Goal: Task Accomplishment & Management: Manage account settings

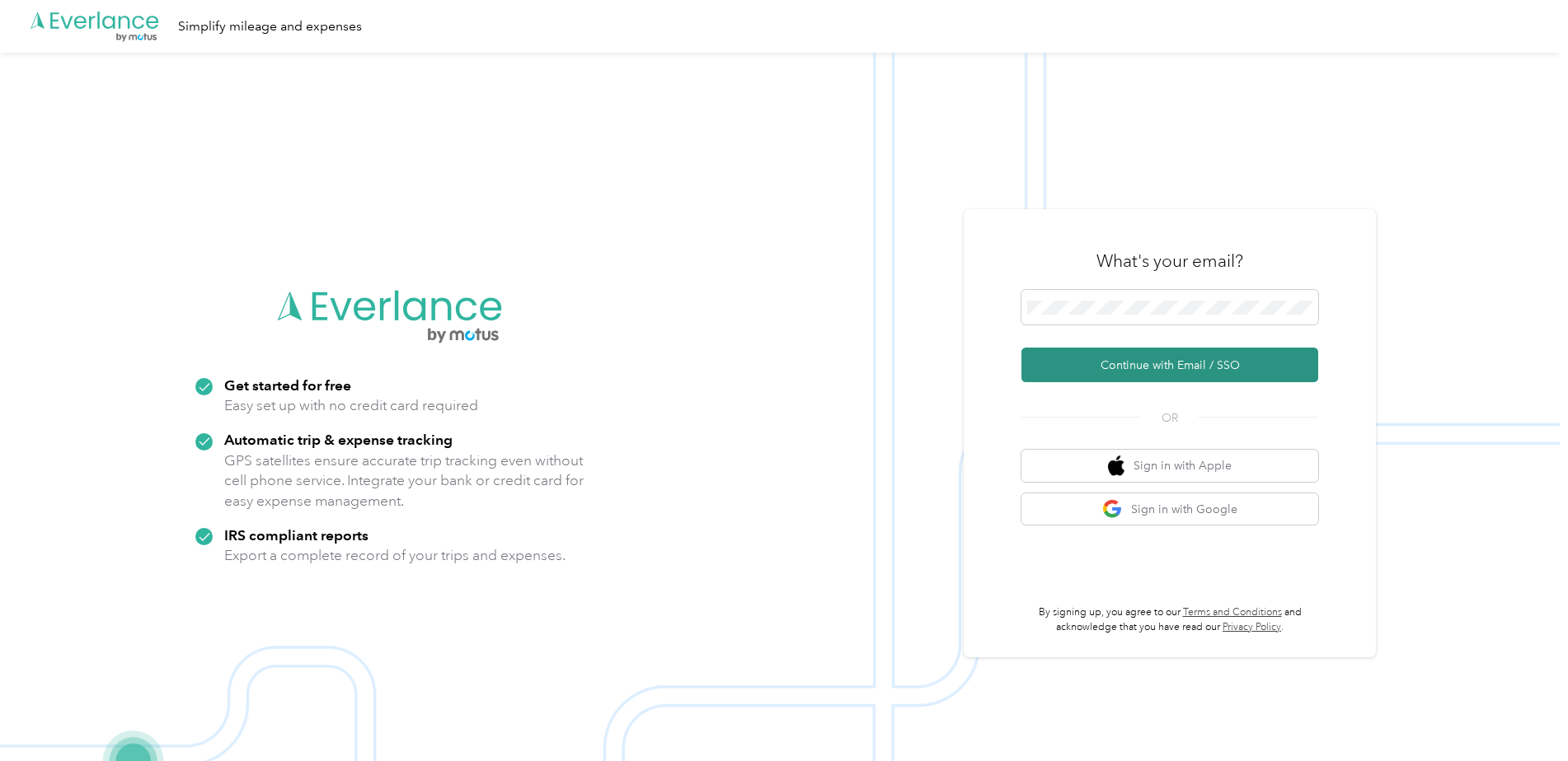
click at [1149, 361] on button "Continue with Email / SSO" at bounding box center [1169, 365] width 297 height 35
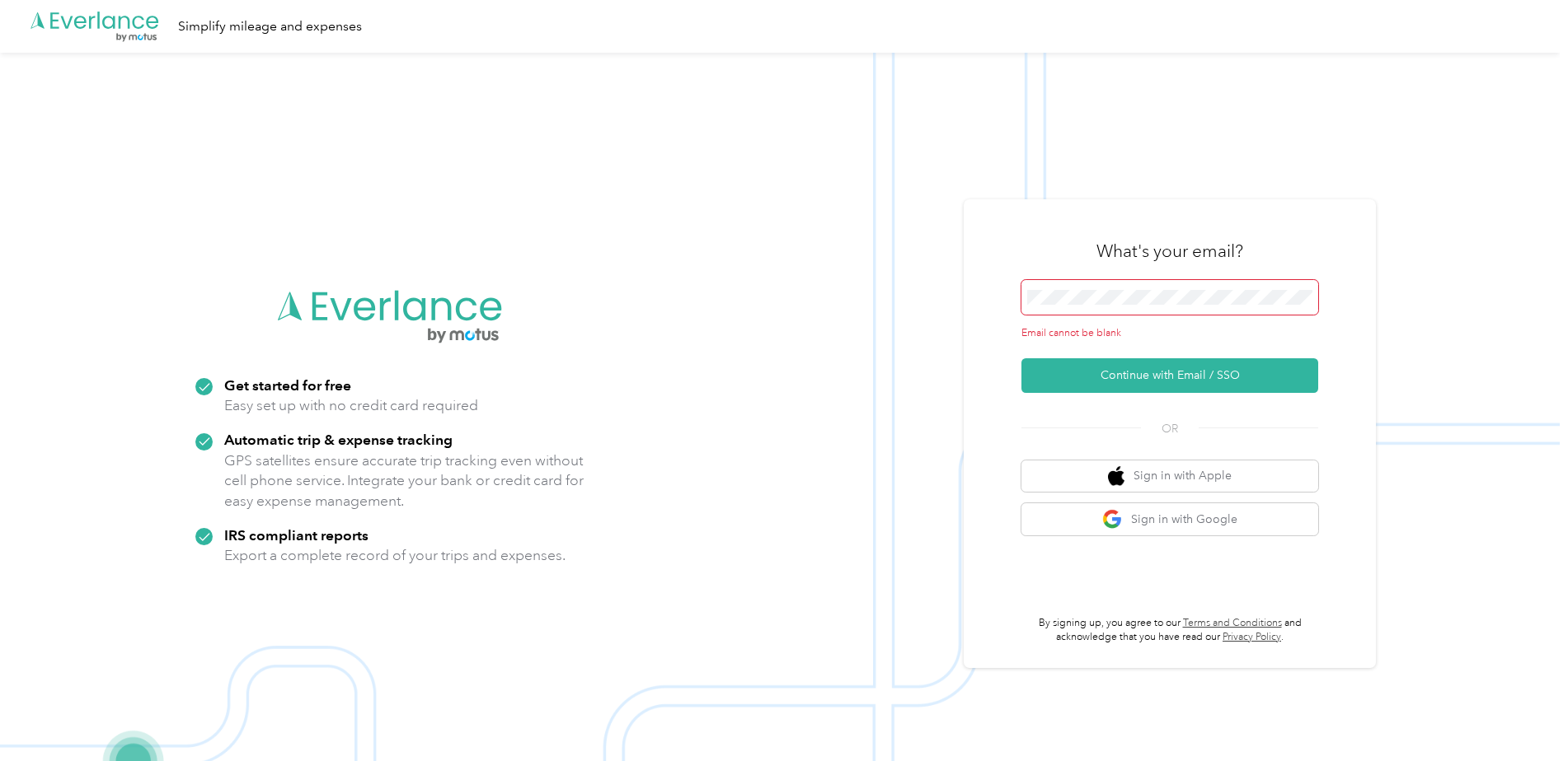
click at [1087, 305] on span at bounding box center [1169, 297] width 297 height 35
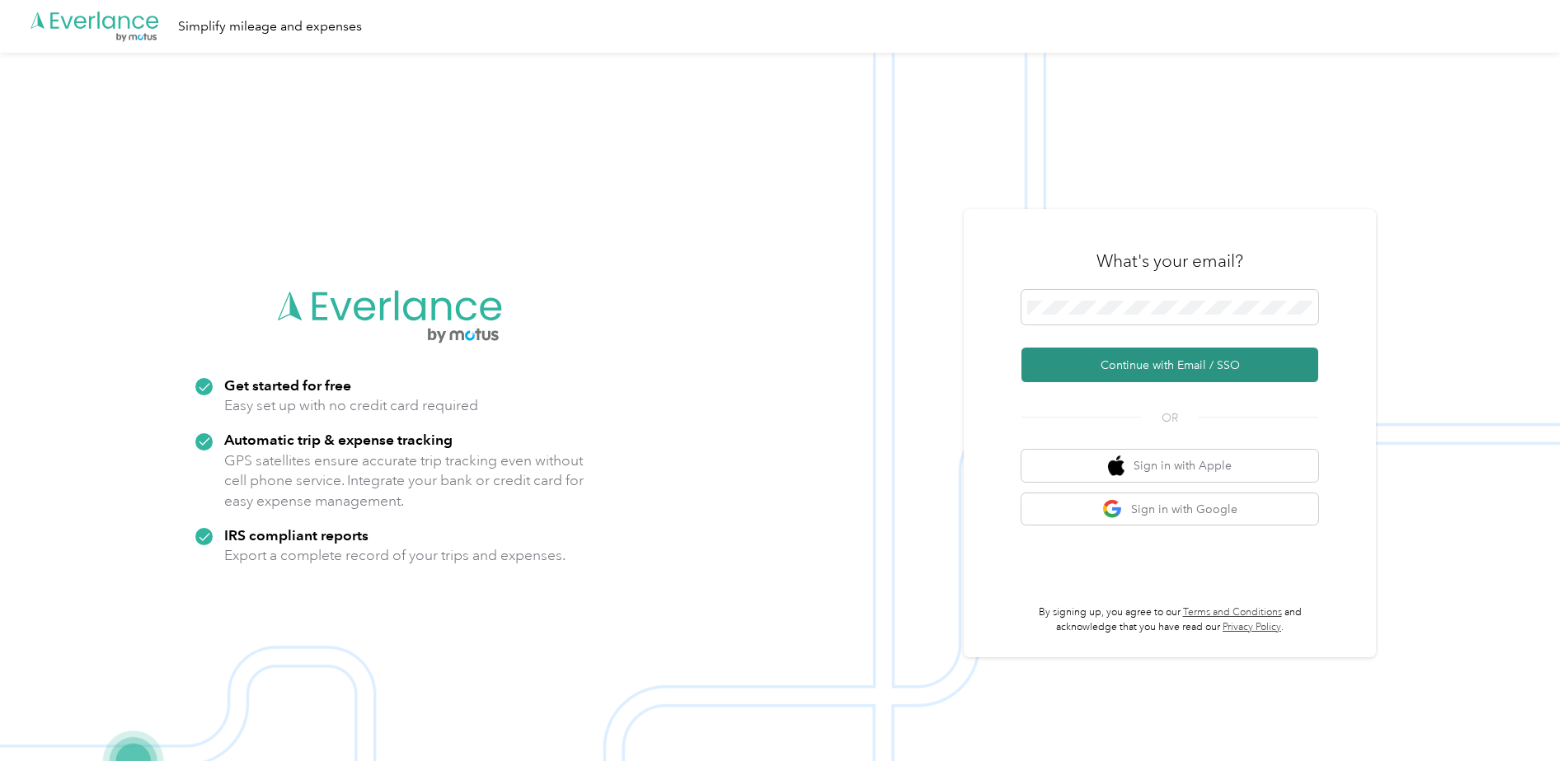
click at [1137, 363] on button "Continue with Email / SSO" at bounding box center [1169, 365] width 297 height 35
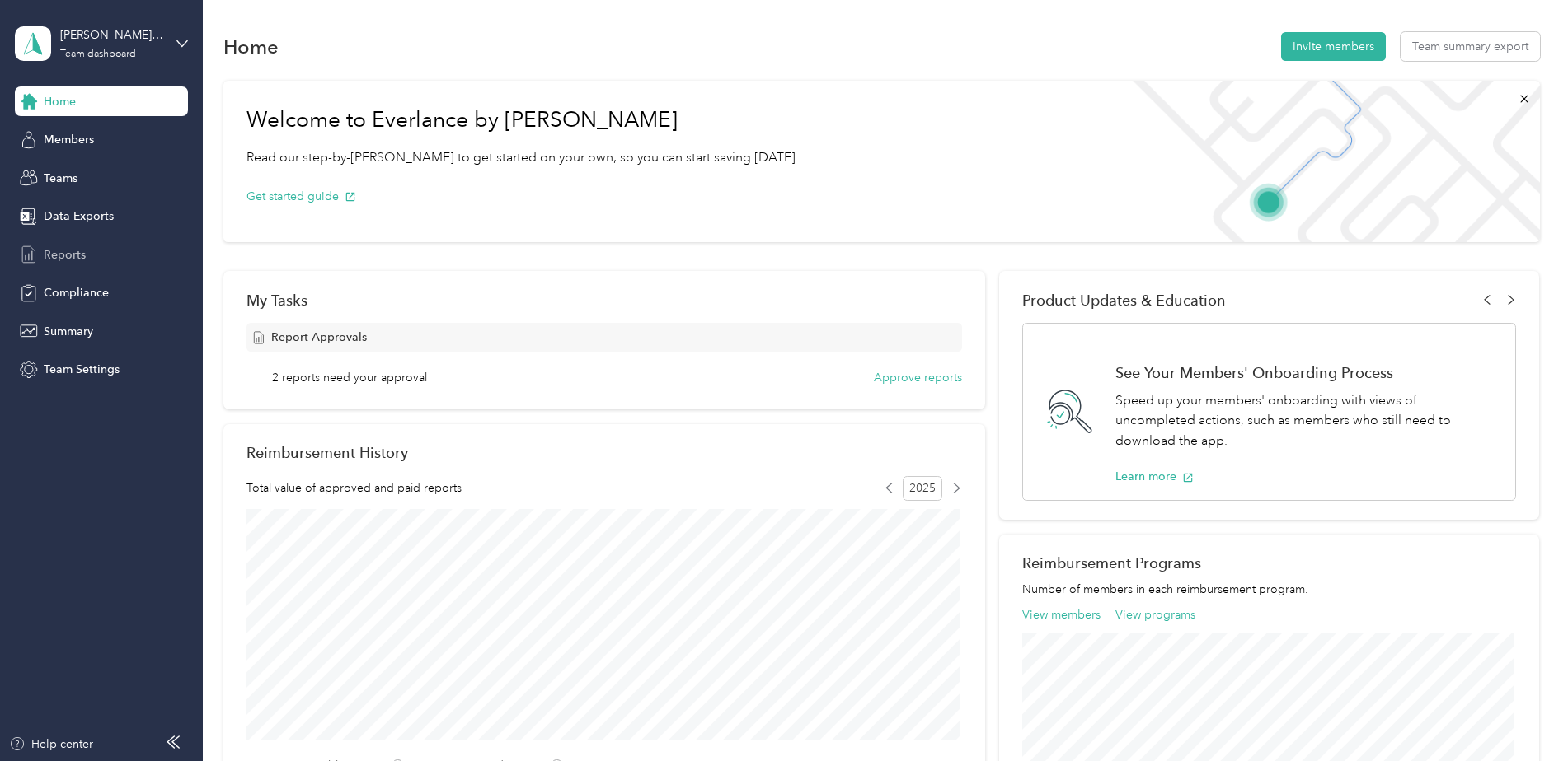
click at [70, 258] on span "Reports" at bounding box center [64, 255] width 42 height 17
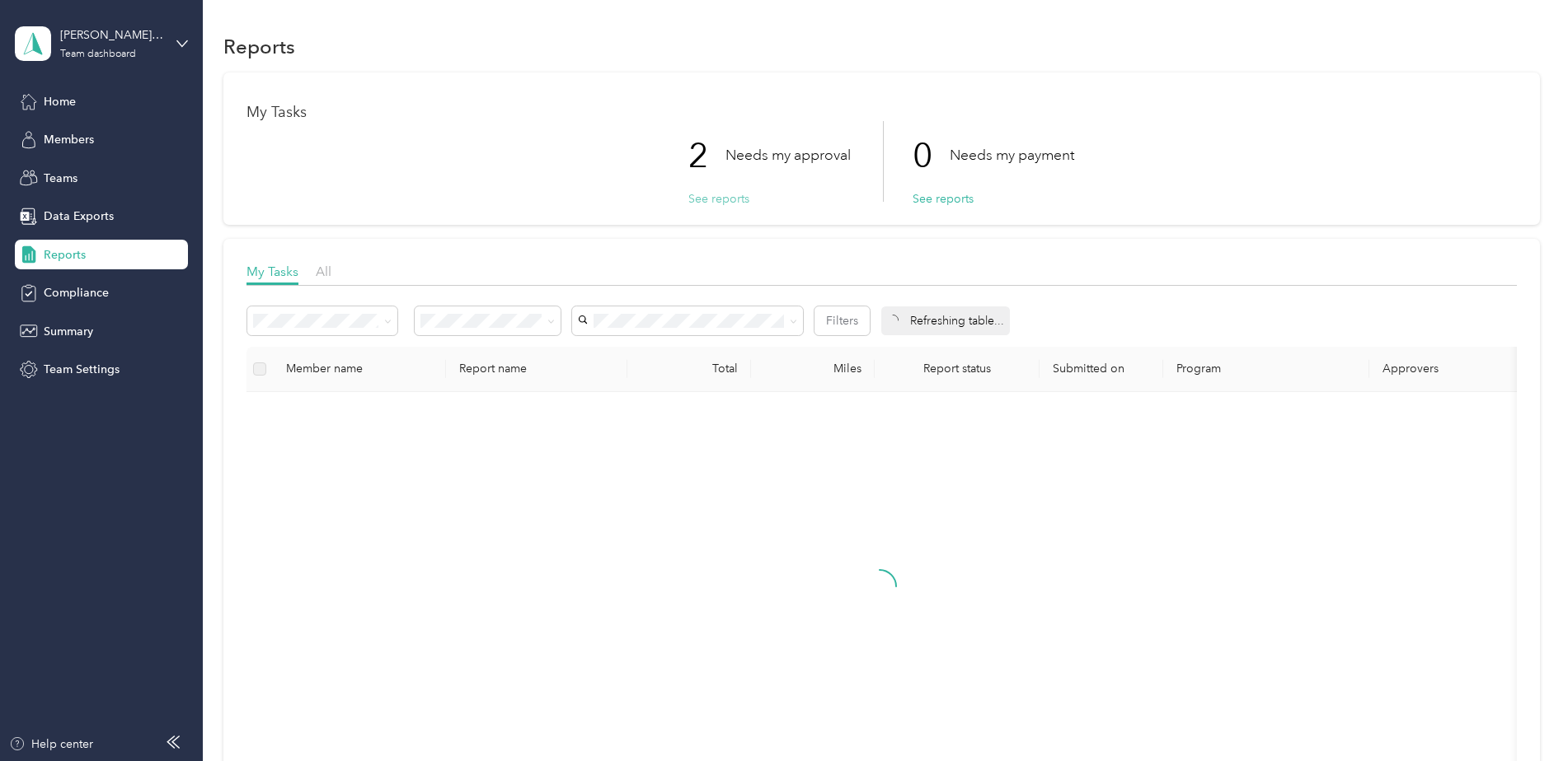
click at [722, 204] on button "See reports" at bounding box center [719, 198] width 61 height 17
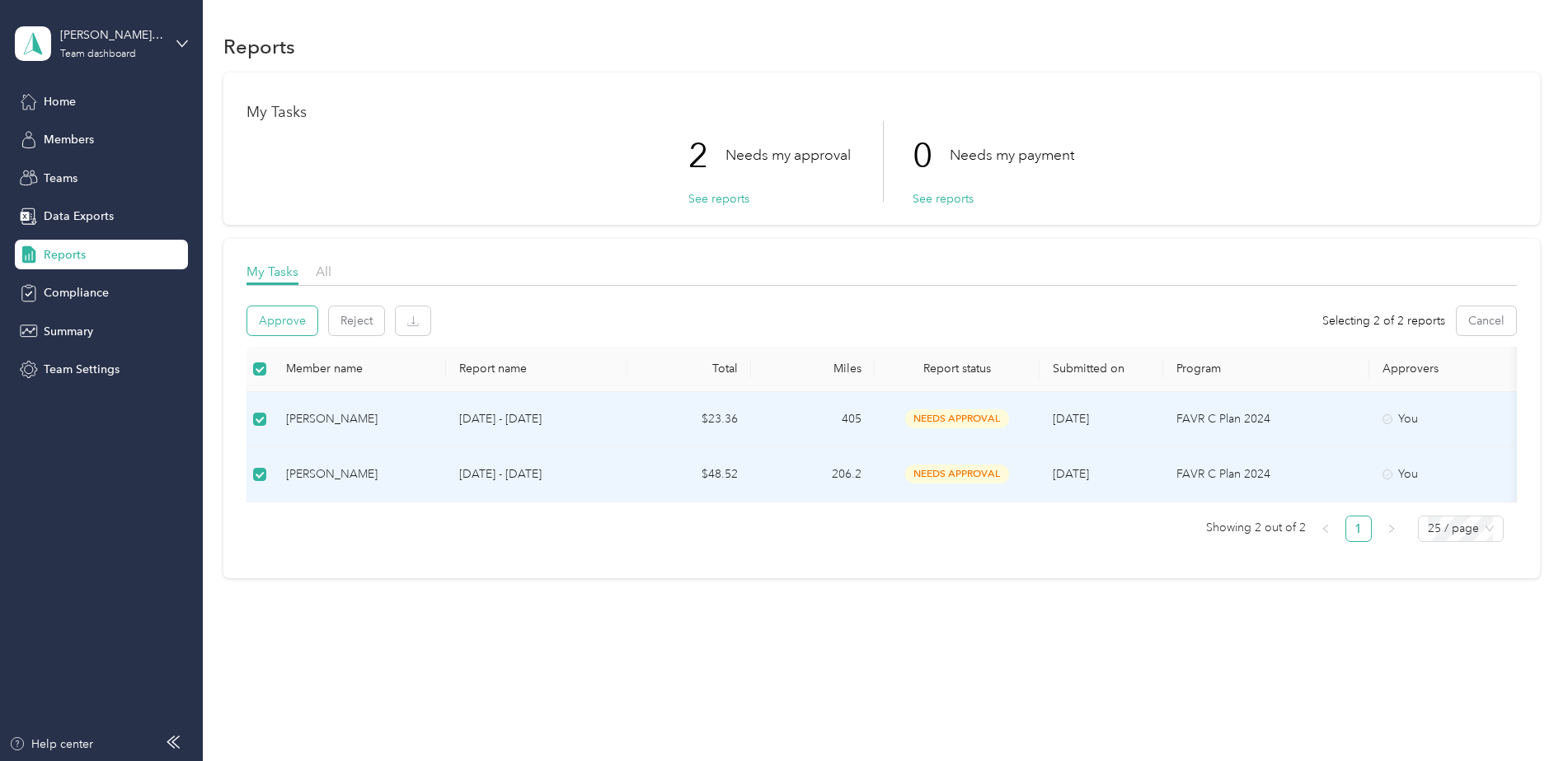
click at [297, 316] on button "Approve" at bounding box center [282, 320] width 70 height 28
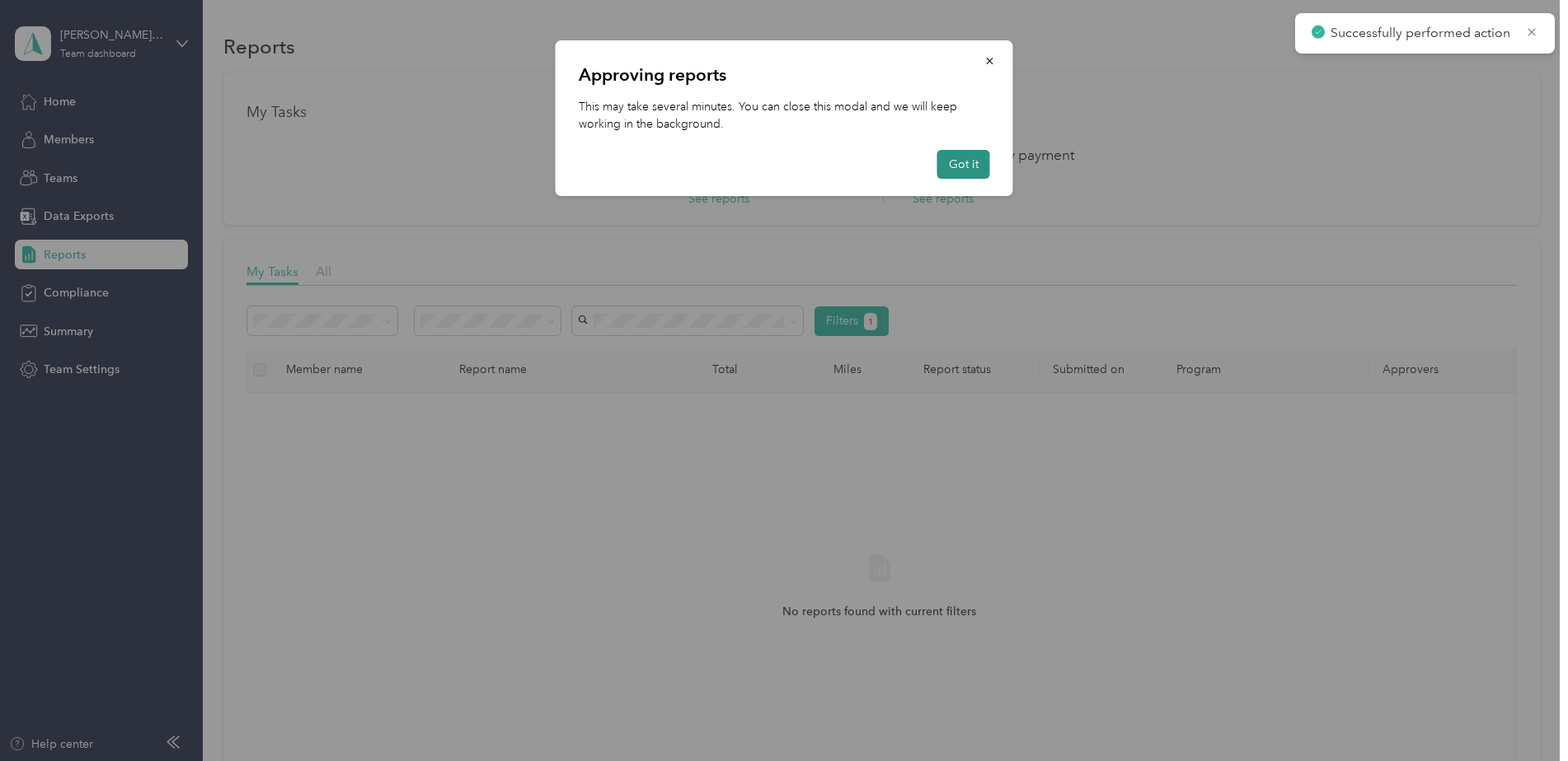
click at [963, 169] on button "Got it" at bounding box center [963, 164] width 53 height 28
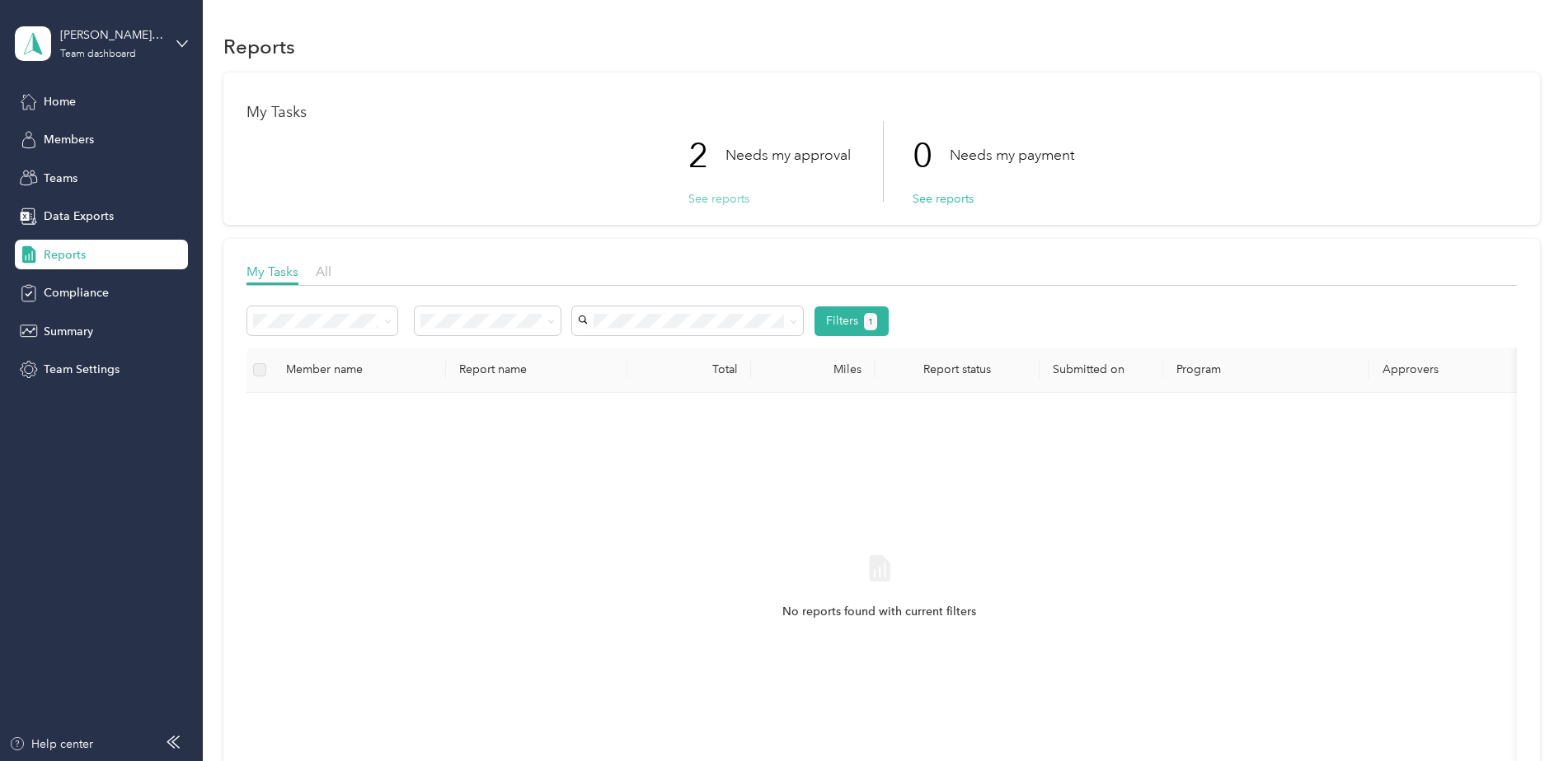
click at [722, 200] on button "See reports" at bounding box center [719, 198] width 61 height 17
